Goal: Use online tool/utility: Use online tool/utility

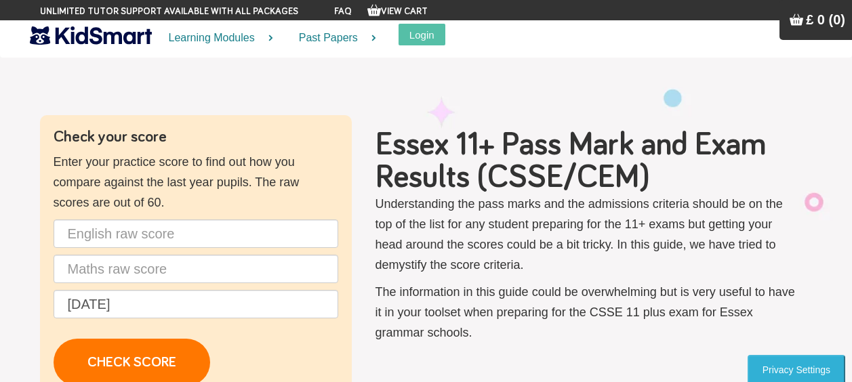
scroll to position [136, 0]
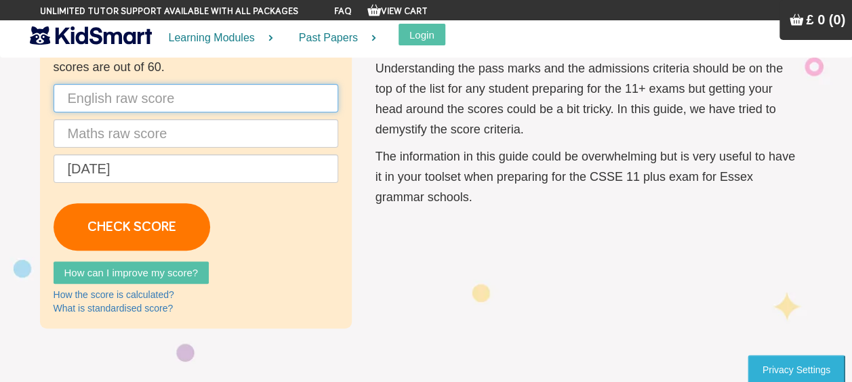
click at [187, 101] on input "text" at bounding box center [196, 98] width 285 height 28
type input "44"
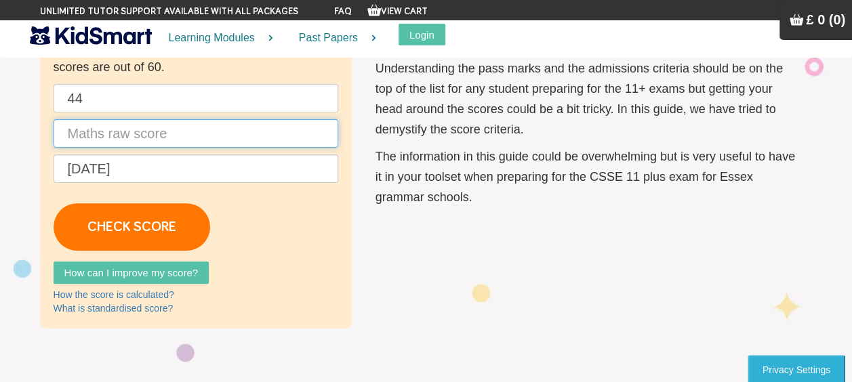
click at [109, 138] on input "text" at bounding box center [196, 133] width 285 height 28
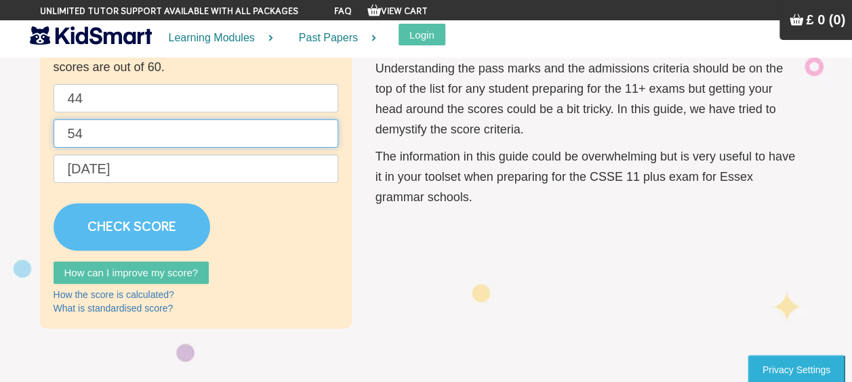
type input "54"
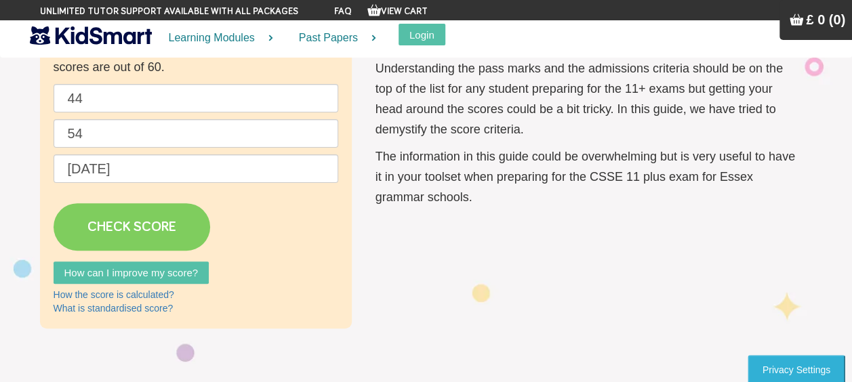
click at [141, 225] on link "CHECK SCORE" at bounding box center [132, 226] width 157 height 47
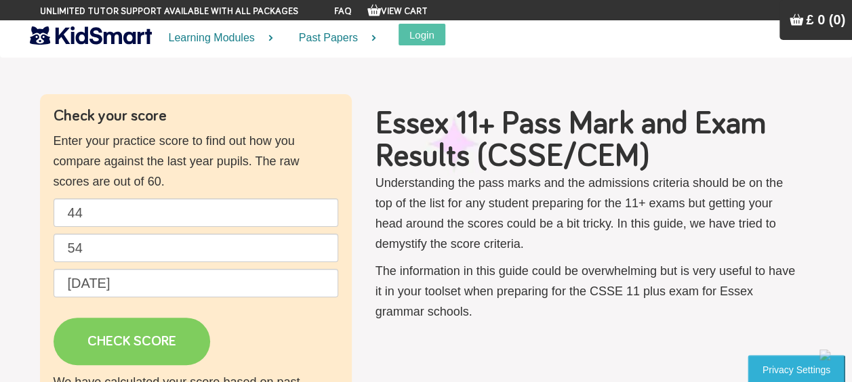
scroll to position [0, 0]
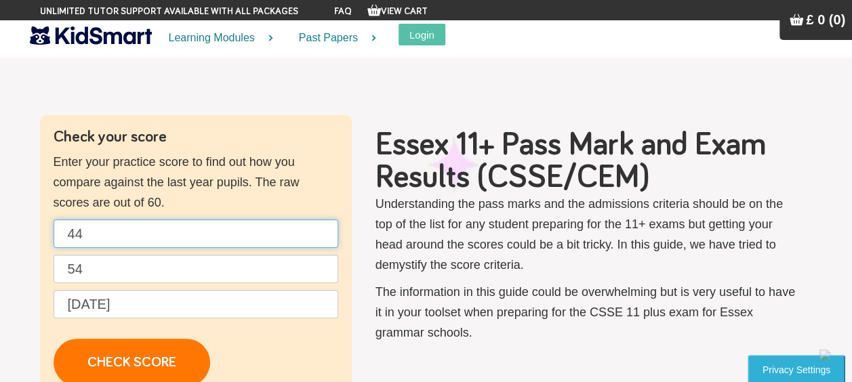
drag, startPoint x: 108, startPoint y: 230, endPoint x: 28, endPoint y: 234, distance: 80.1
type input "40"
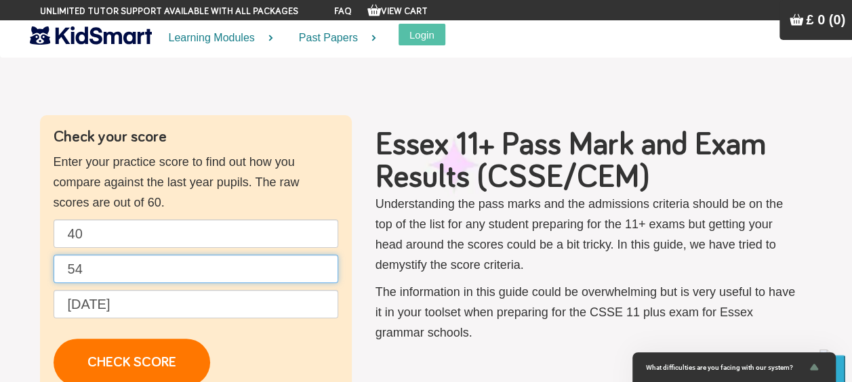
drag, startPoint x: 98, startPoint y: 267, endPoint x: 9, endPoint y: 270, distance: 89.5
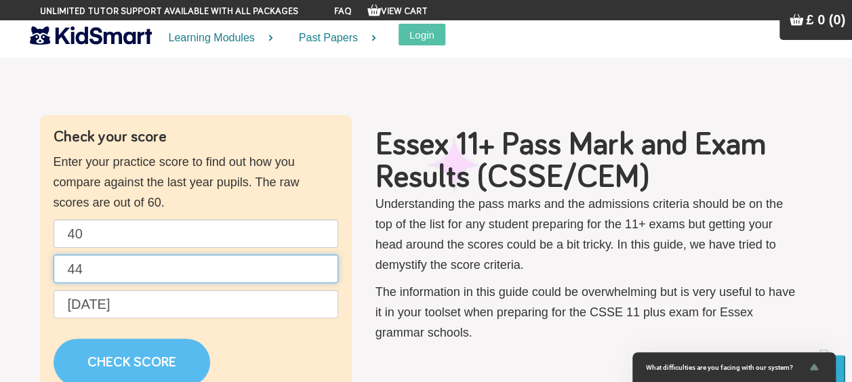
type input "44"
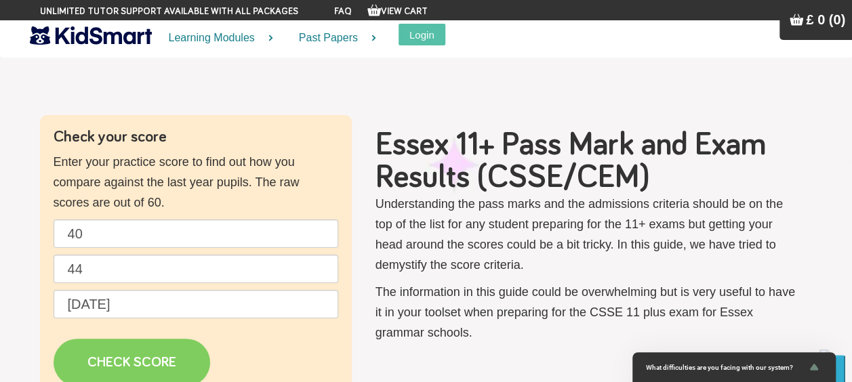
click at [149, 349] on link "CHECK SCORE" at bounding box center [132, 362] width 157 height 47
